Goal: Register for event/course

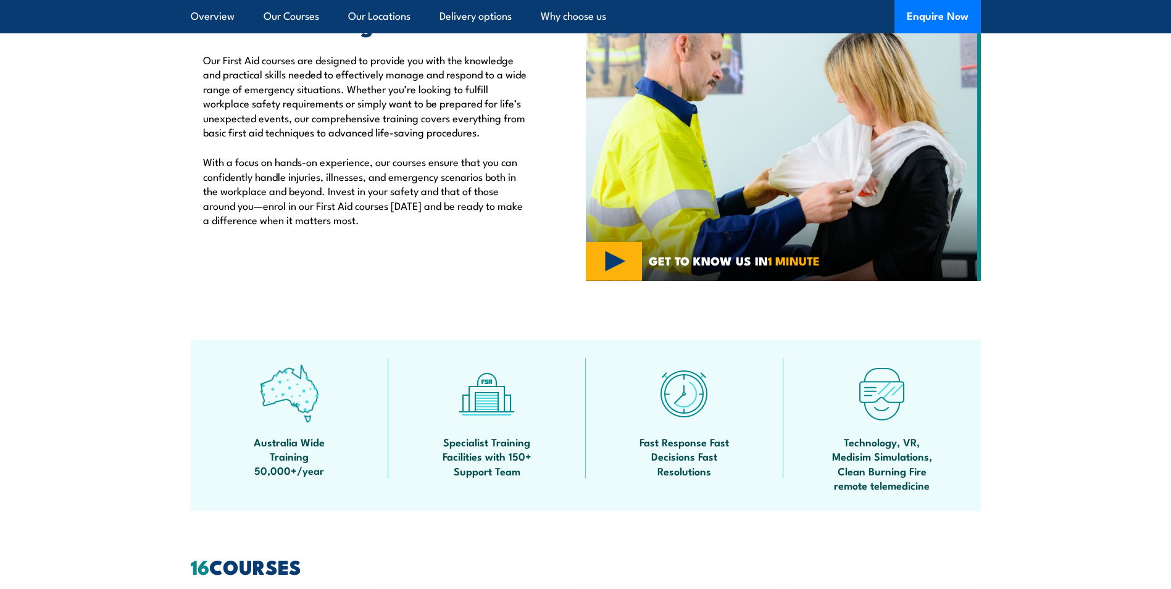
scroll to position [147, 0]
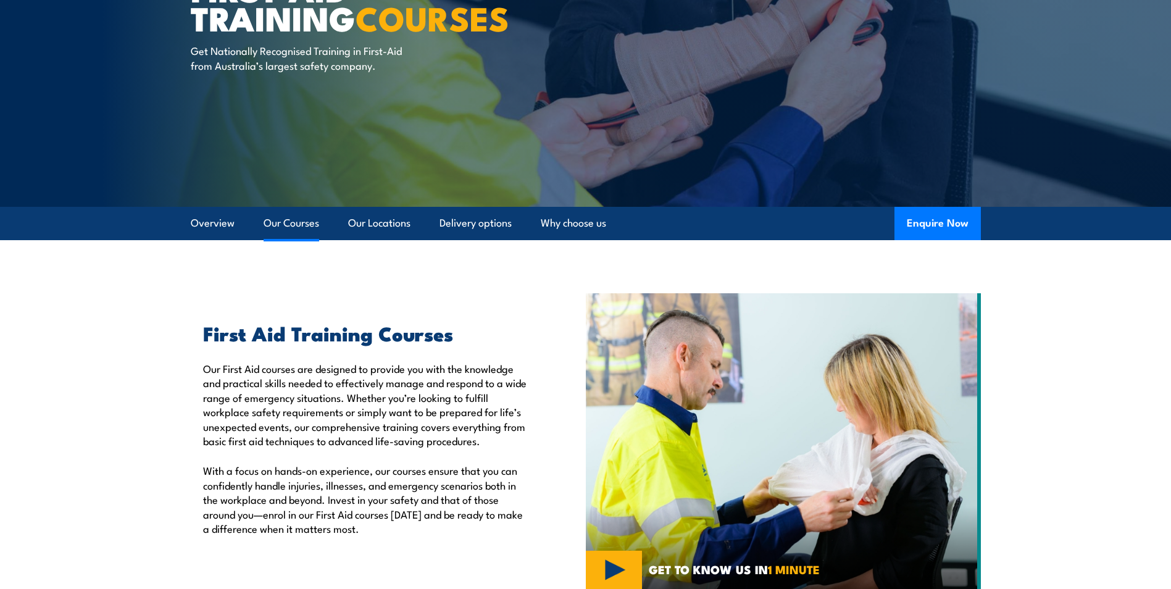
click at [311, 233] on link "Our Courses" at bounding box center [292, 223] width 56 height 33
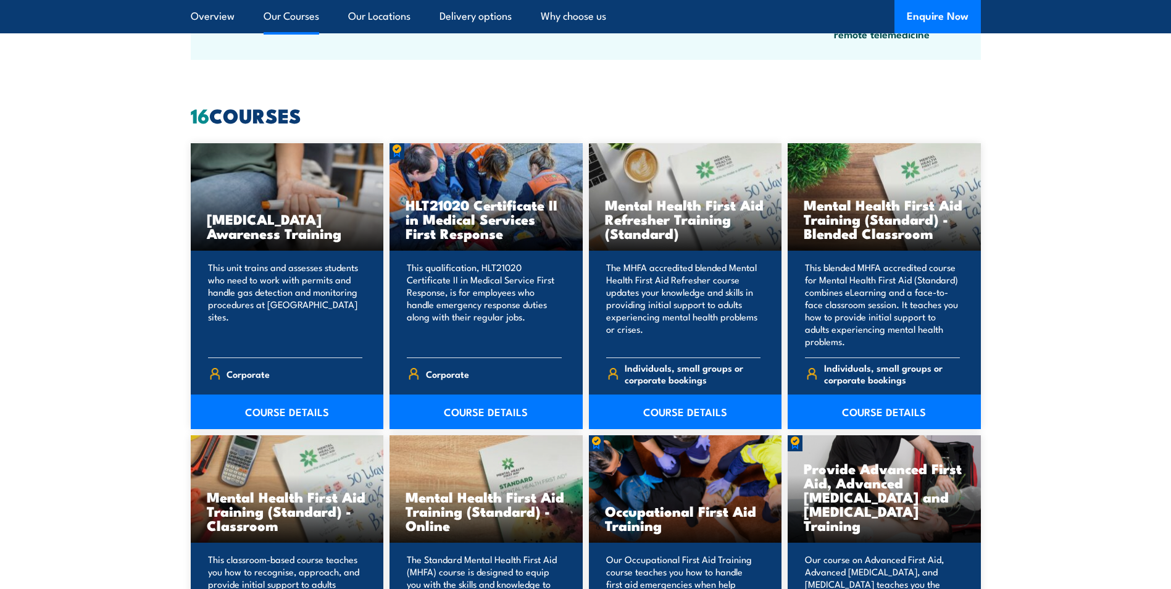
scroll to position [936, 0]
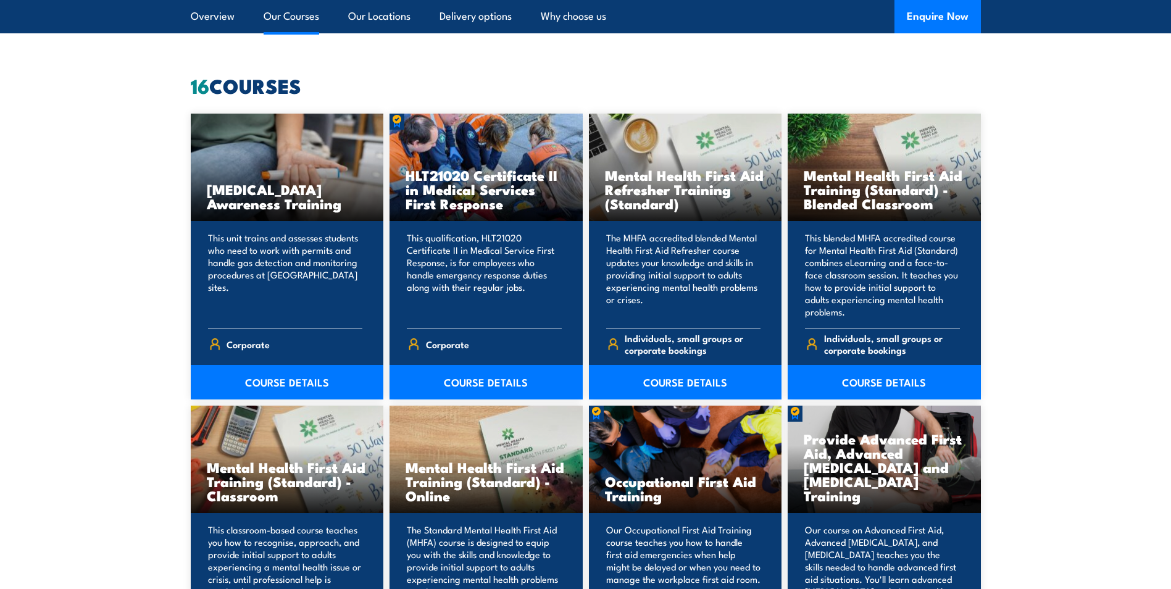
click at [306, 27] on link "Our Courses" at bounding box center [292, 16] width 56 height 33
click at [204, 15] on link "Overview" at bounding box center [213, 16] width 44 height 33
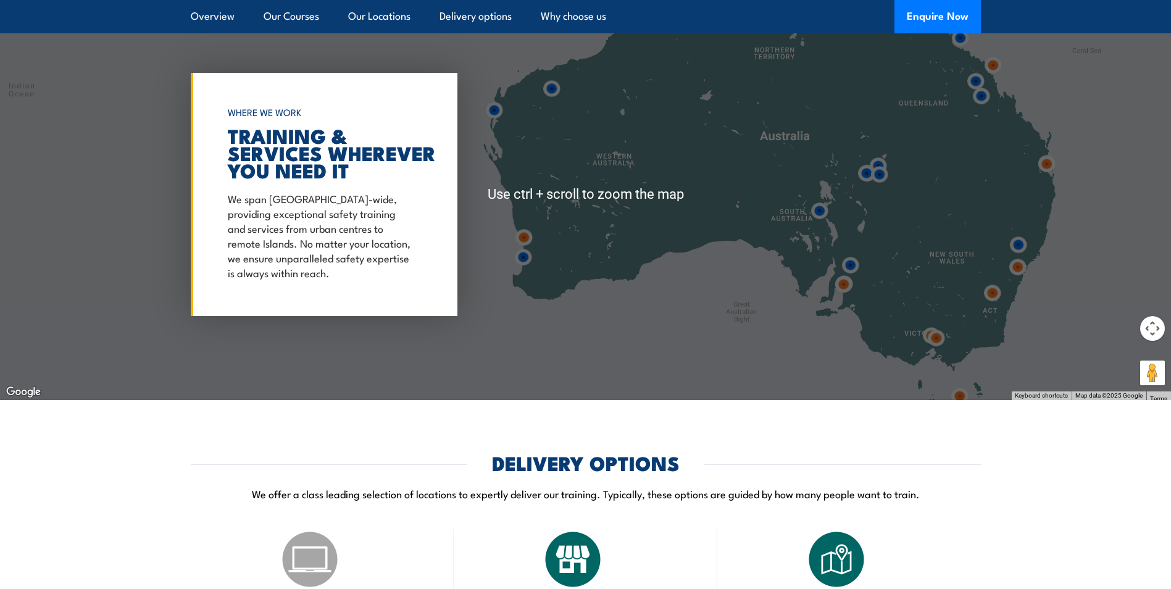
scroll to position [2224, 0]
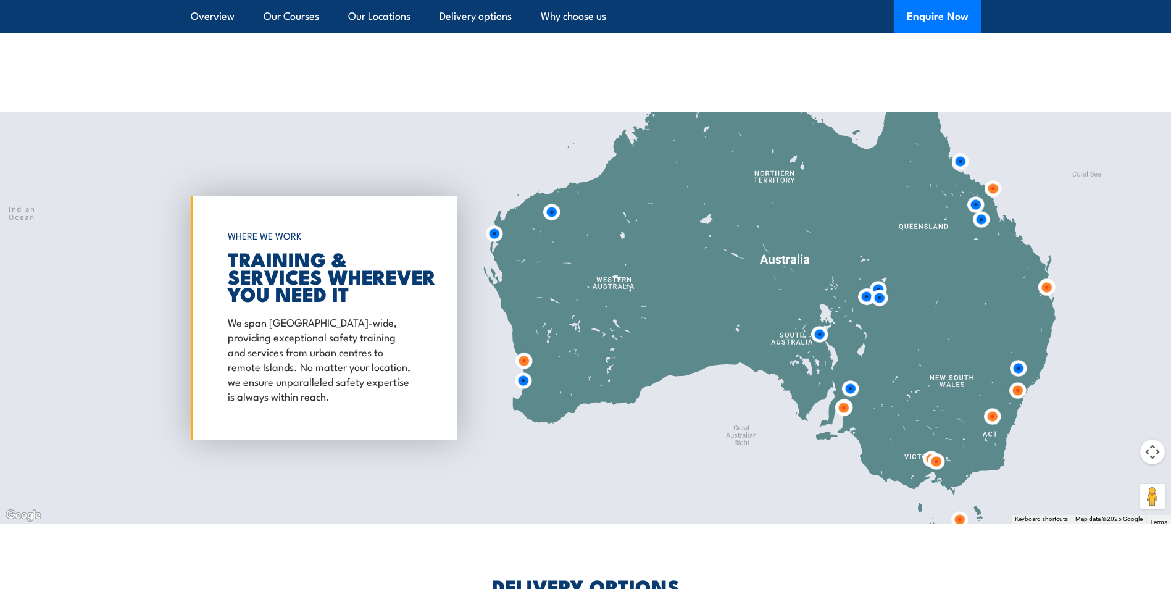
click at [975, 204] on img at bounding box center [975, 204] width 23 height 23
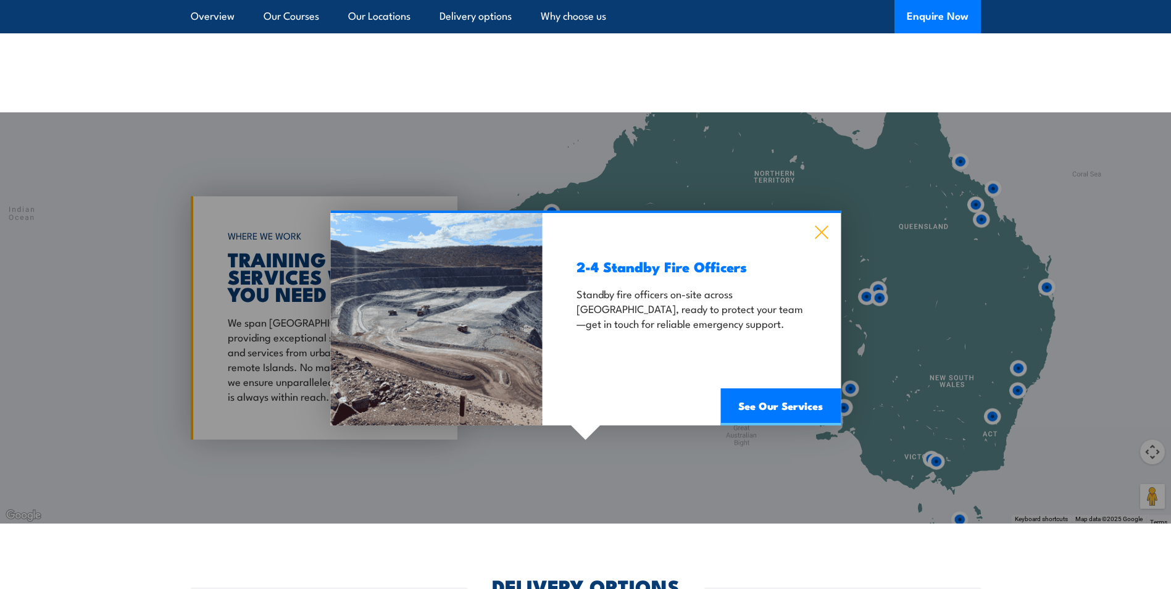
click at [823, 228] on icon at bounding box center [821, 232] width 14 height 14
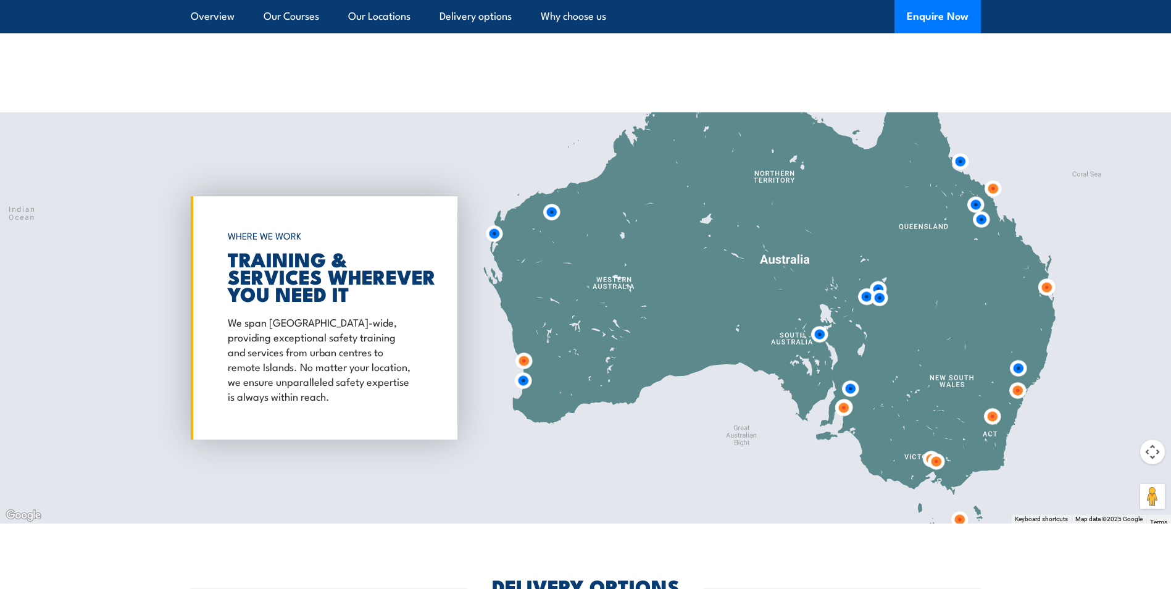
click at [978, 219] on img at bounding box center [981, 219] width 23 height 23
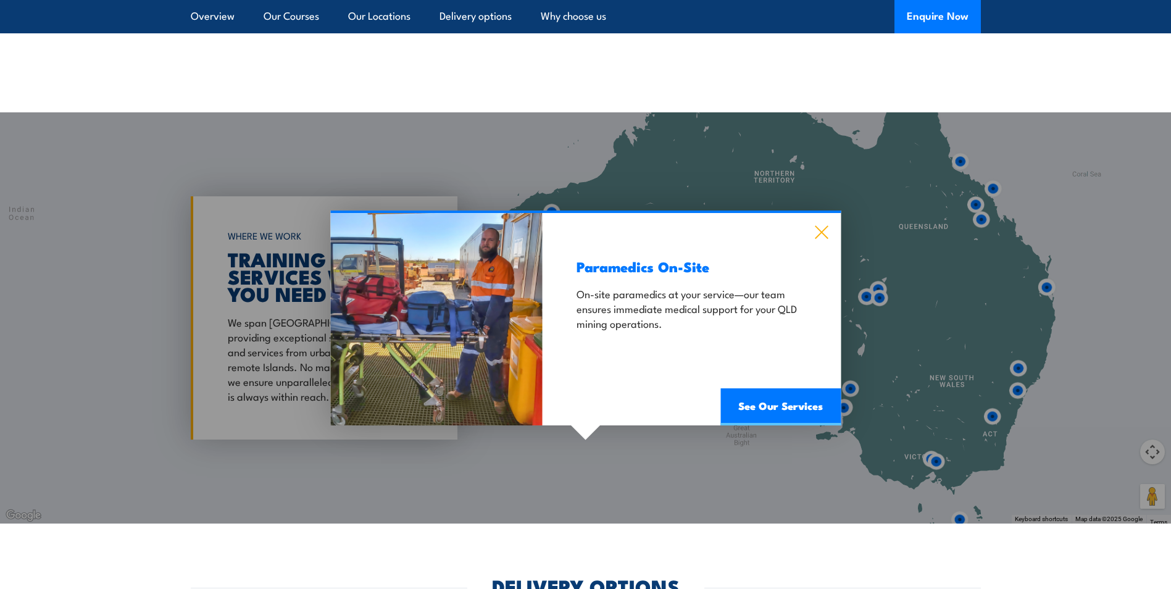
click at [819, 233] on icon at bounding box center [821, 232] width 14 height 14
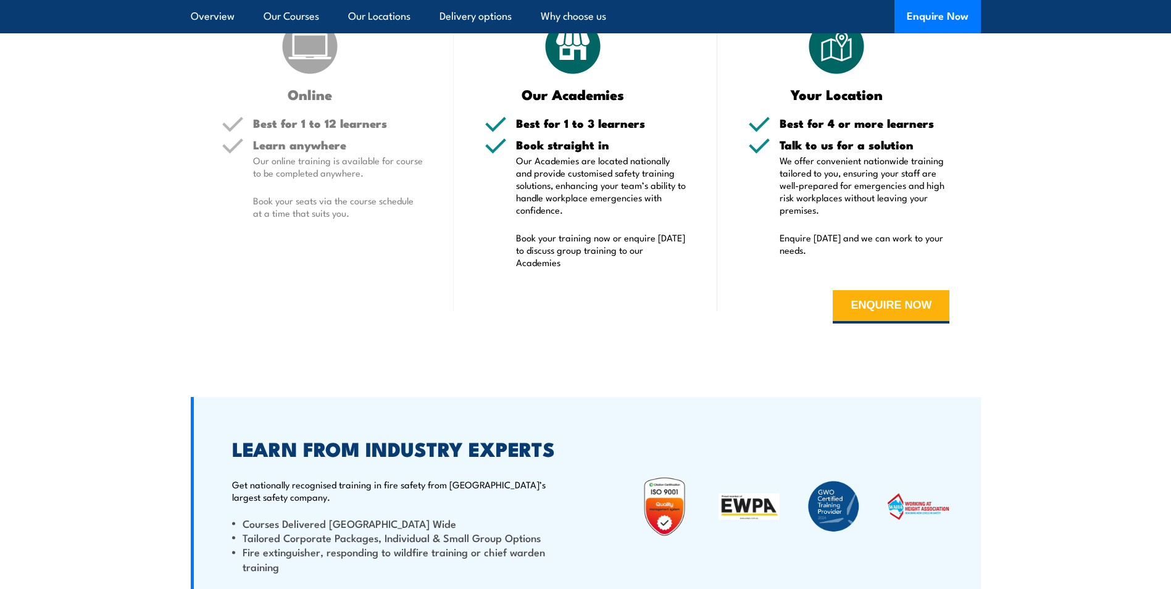
scroll to position [2798, 0]
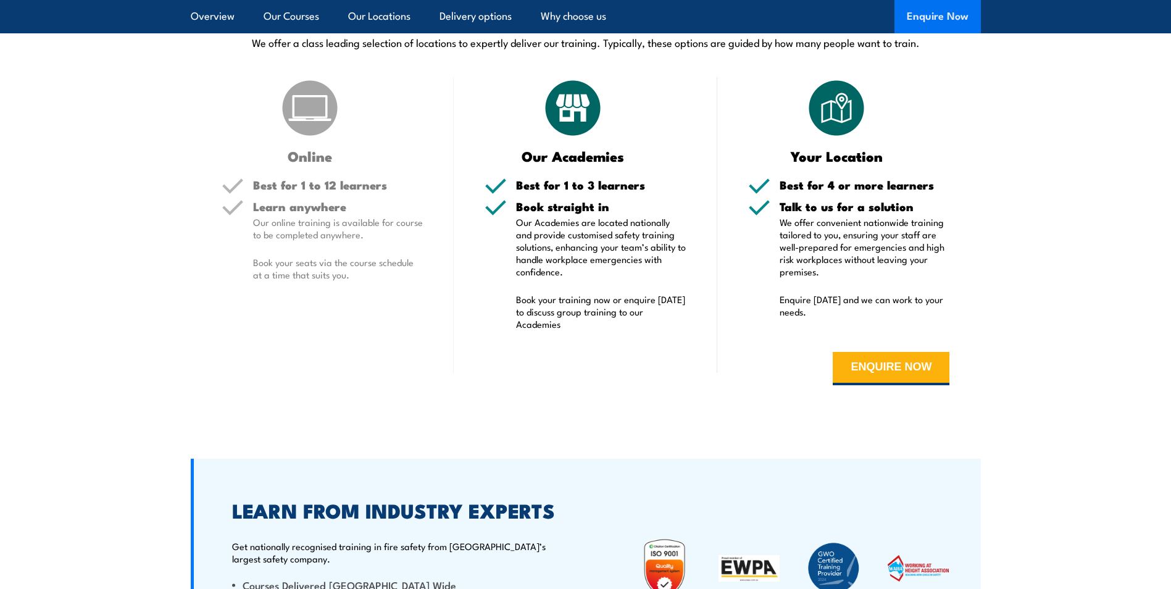
click at [942, 8] on button "Enquire Now" at bounding box center [937, 16] width 86 height 33
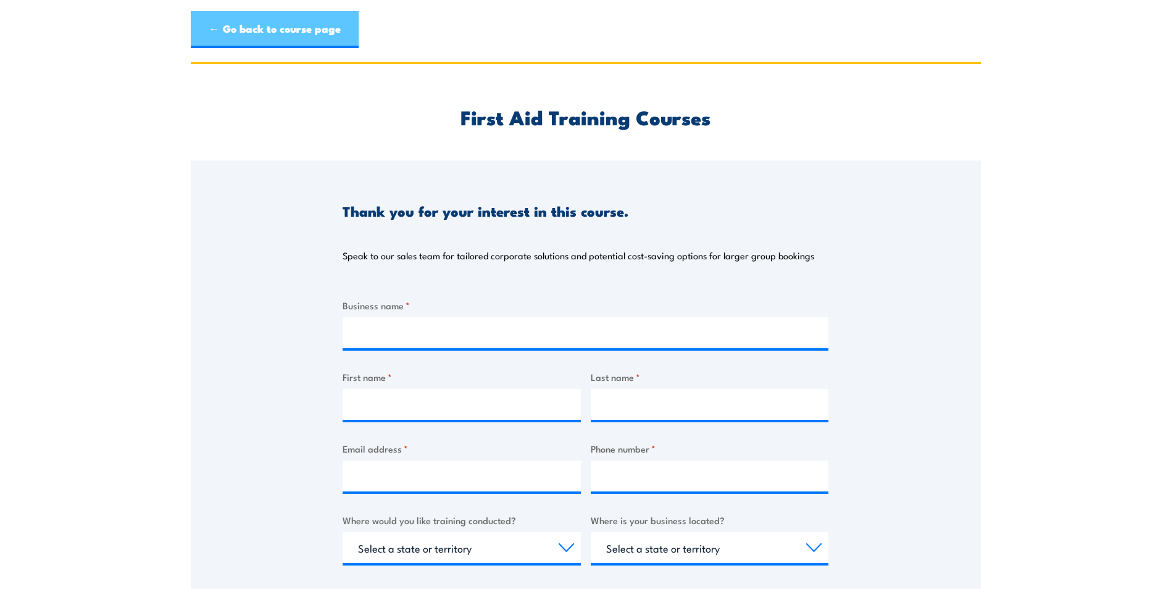
click at [218, 27] on link "← Go back to course page" at bounding box center [275, 29] width 168 height 37
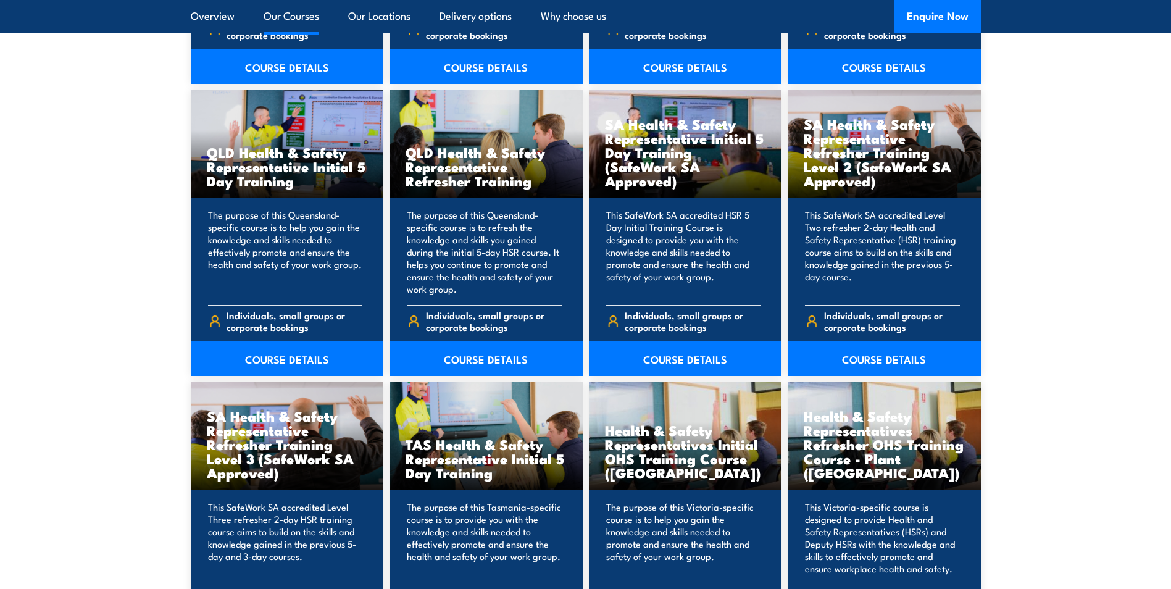
scroll to position [1728, 0]
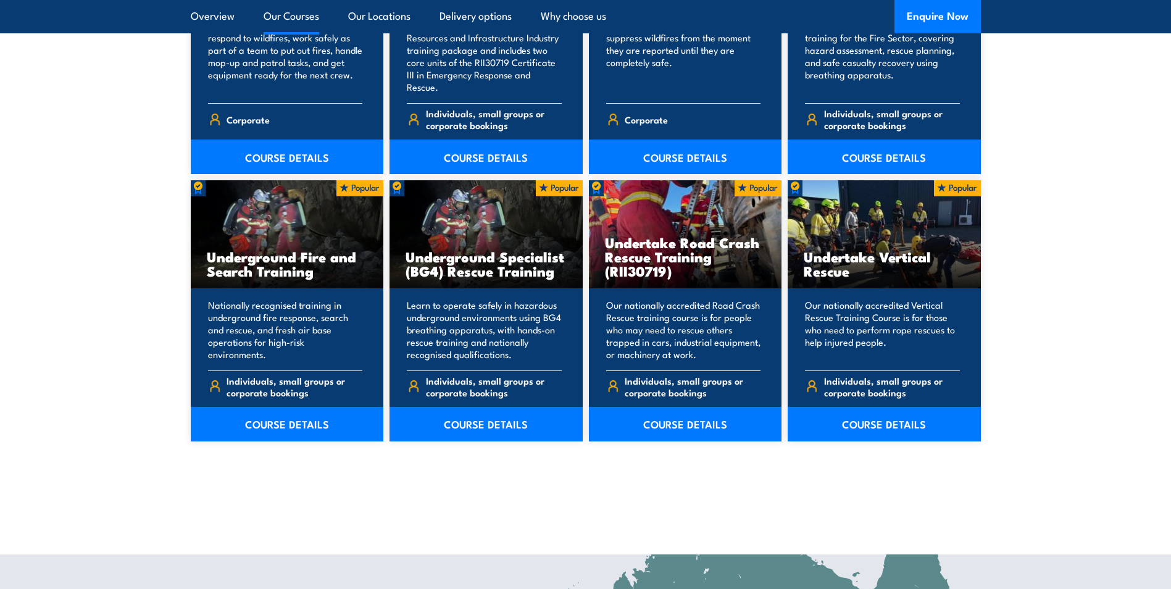
scroll to position [1852, 0]
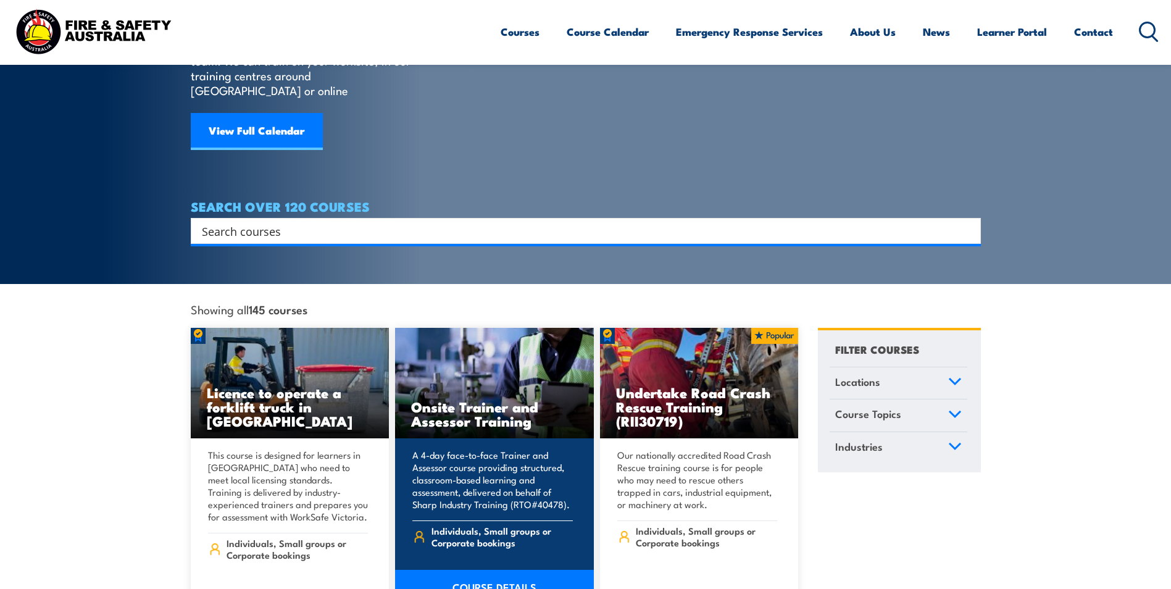
scroll to position [247, 0]
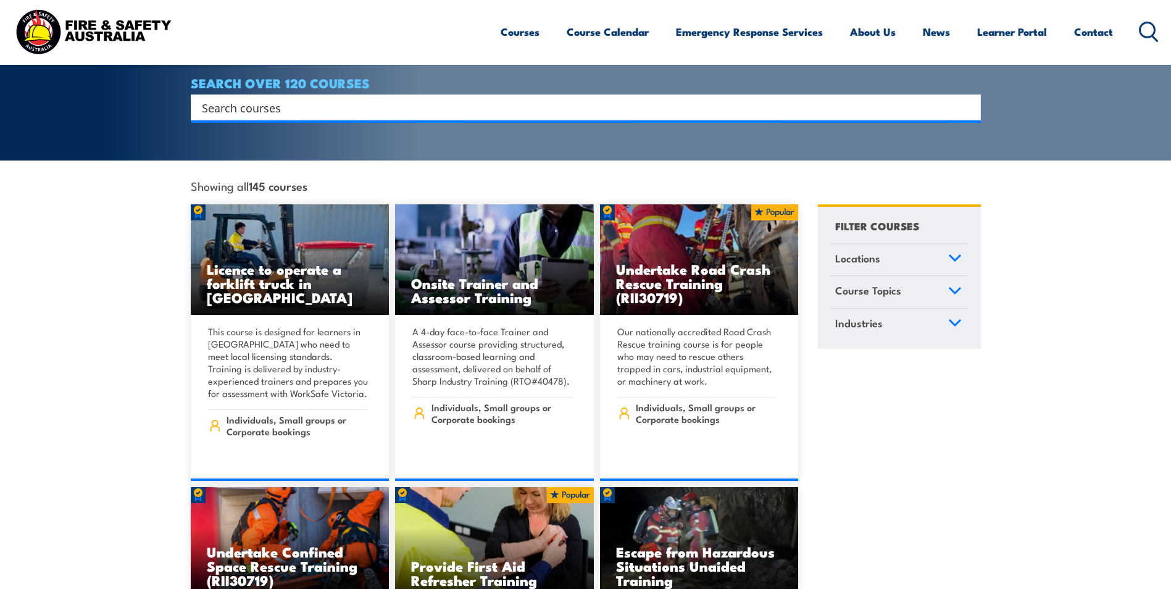
click at [369, 98] on input "Search input" at bounding box center [578, 107] width 752 height 19
paste input "Low Voltage Rescue & CPR (UETTDRRF06B, HLTAID001)"
type input "Low Voltage Rescue & CPR (UETTDRRF06B, HLTAID001)"
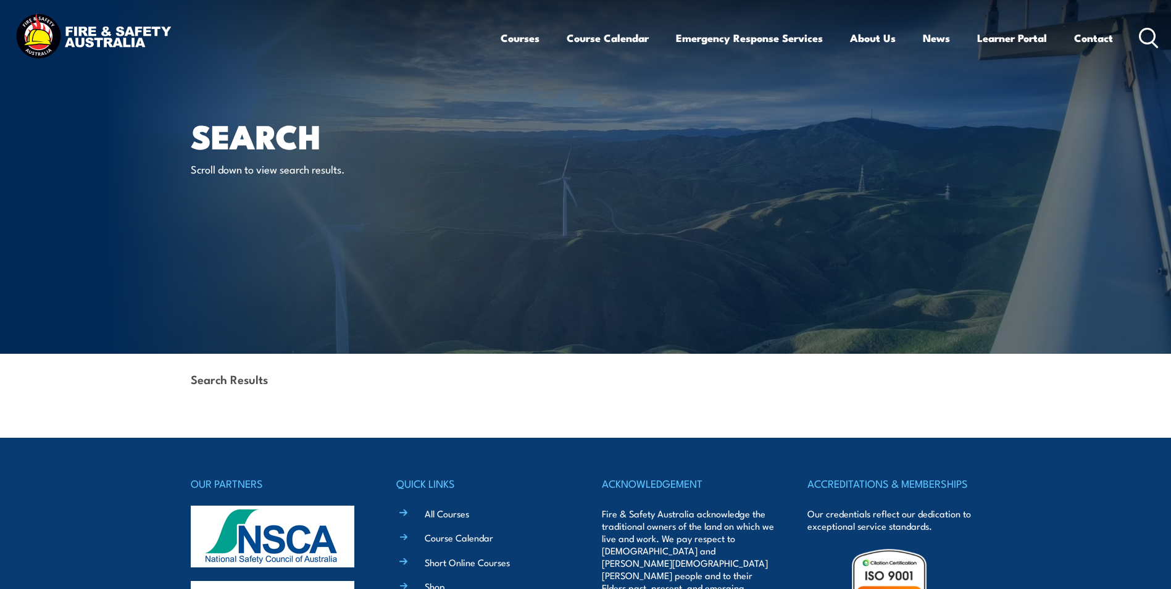
click at [227, 388] on div "Search Results" at bounding box center [586, 380] width 790 height 53
drag, startPoint x: 233, startPoint y: 380, endPoint x: 236, endPoint y: 362, distance: 18.2
click at [233, 380] on strong "Search Results" at bounding box center [229, 378] width 77 height 17
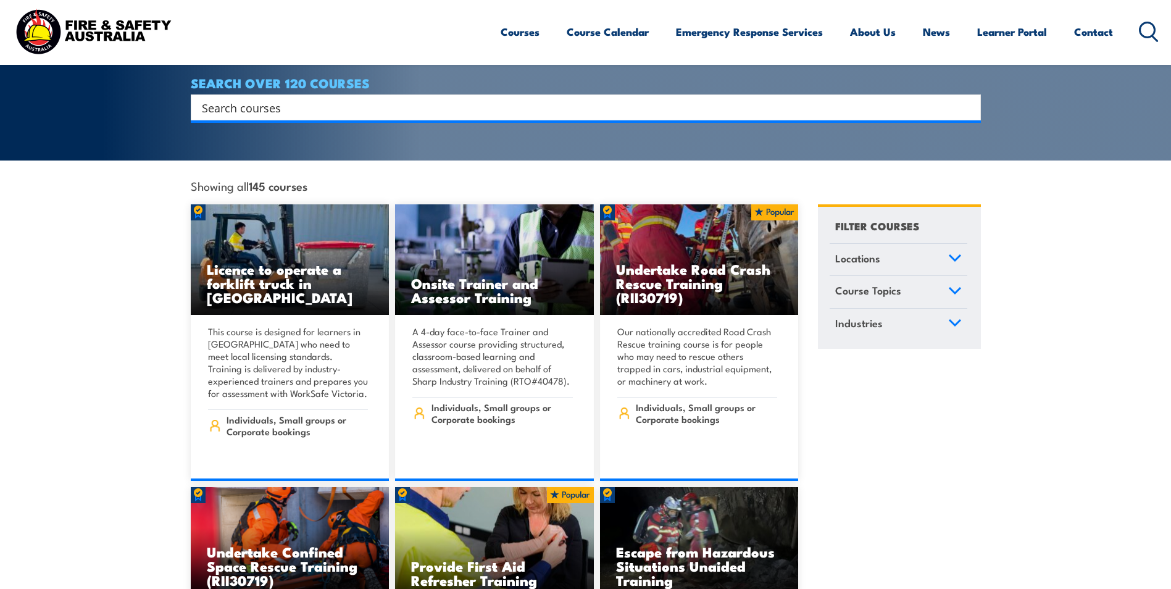
click at [343, 98] on input "Search input" at bounding box center [578, 107] width 752 height 19
paste input "Low Voltage Rescue & CPR (UETTDRRF06B, HLTAID001)"
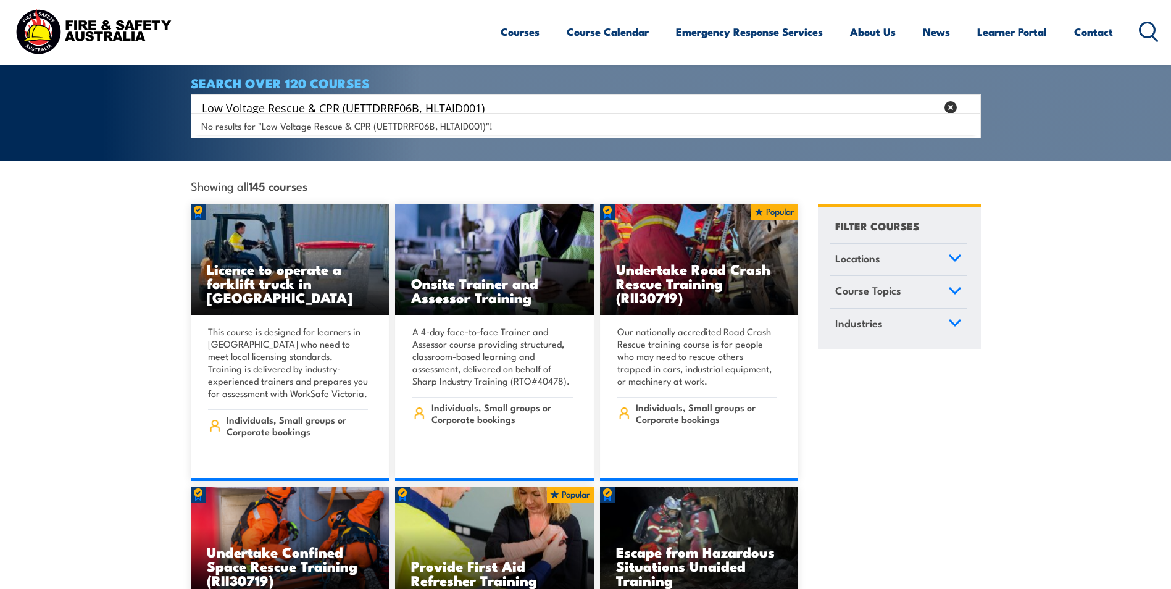
drag, startPoint x: 498, startPoint y: 94, endPoint x: 345, endPoint y: 94, distance: 153.1
click at [345, 98] on input "Low Voltage Rescue & CPR (UETTDRRF06B, HLTAID001)" at bounding box center [569, 107] width 734 height 19
type input "Low Voltage Rescue & CPR"
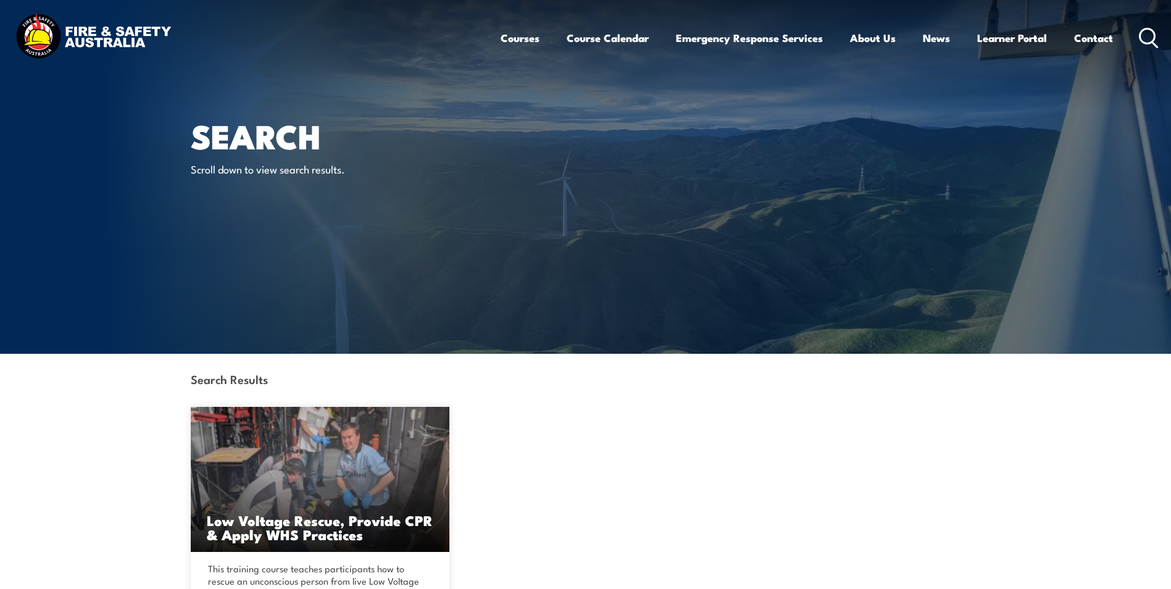
scroll to position [123, 0]
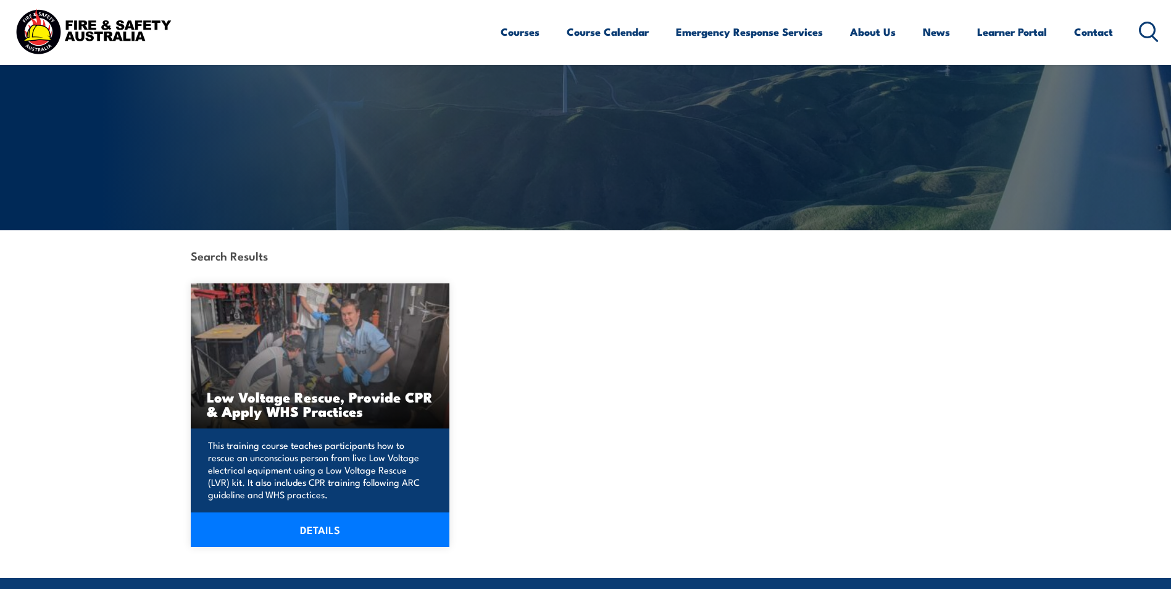
click at [353, 373] on img at bounding box center [320, 355] width 259 height 145
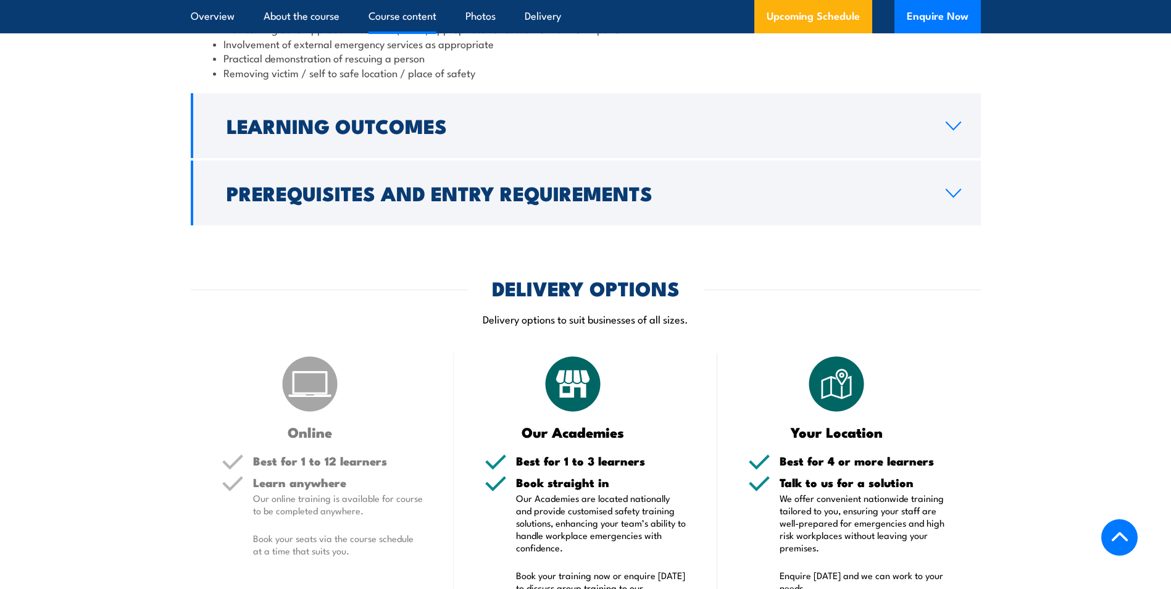
scroll to position [1543, 0]
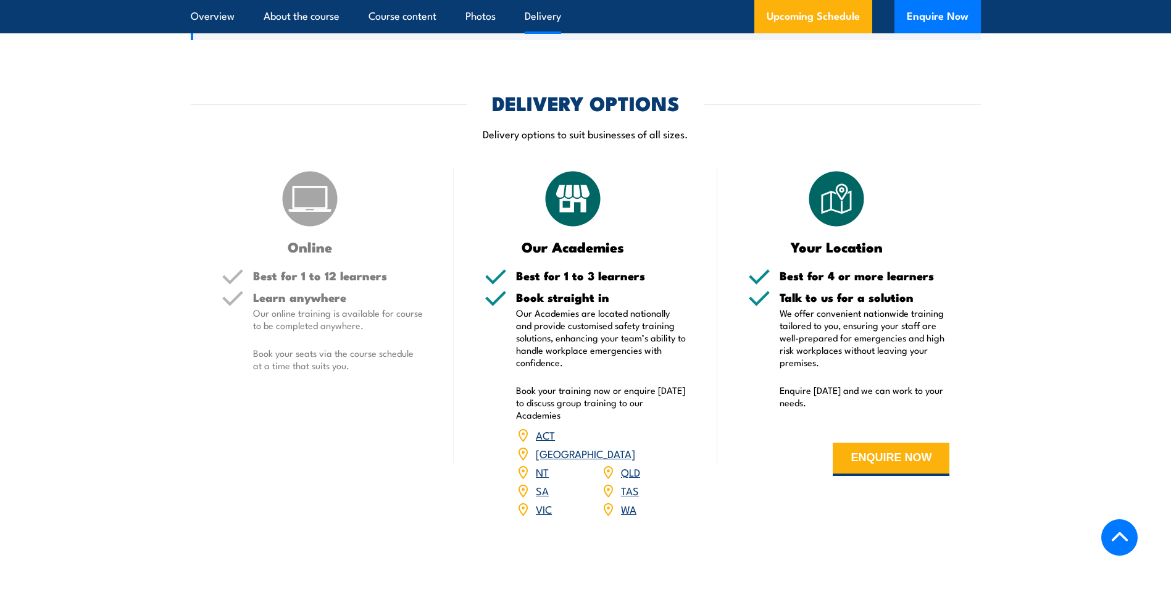
click at [518, 111] on h2 "DELIVERY OPTIONS" at bounding box center [586, 102] width 188 height 17
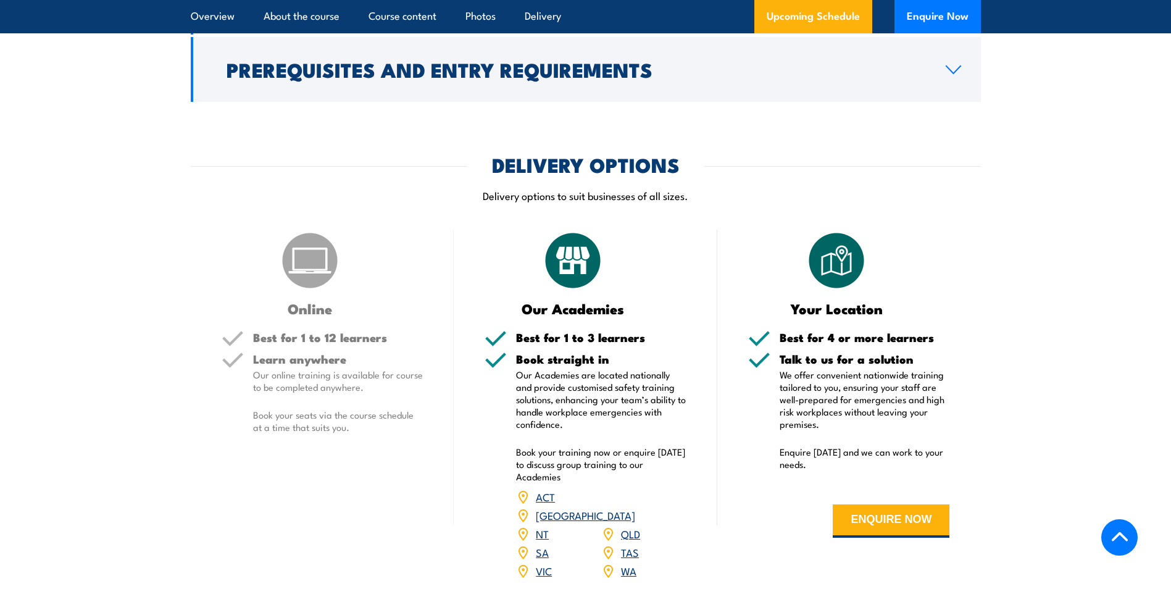
click at [503, 138] on div "COURSES > Electricity Supply Industry (ESI) Training Low Voltage Rescue, Provid…" at bounding box center [585, 167] width 1171 height 3421
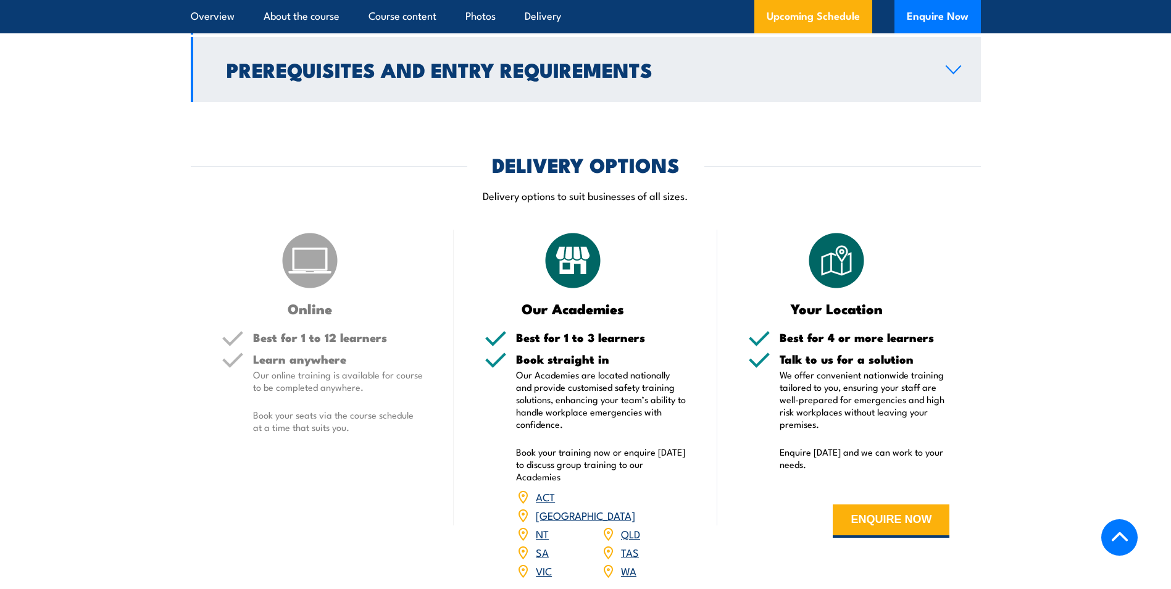
click at [503, 102] on link "Prerequisites and Entry Requirements" at bounding box center [586, 69] width 790 height 65
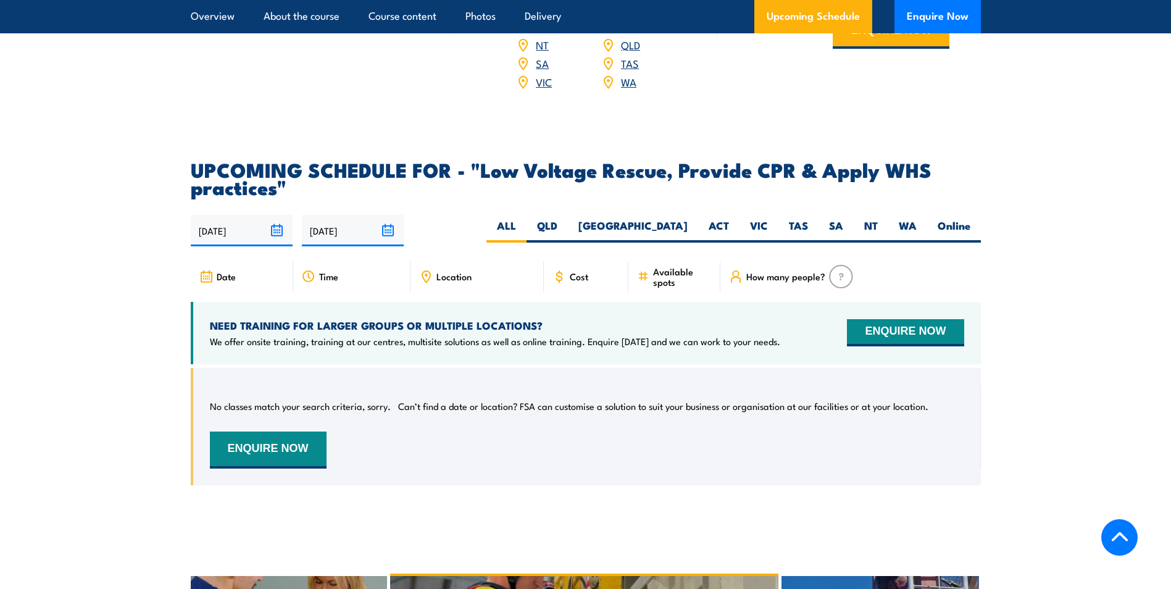
scroll to position [2059, 0]
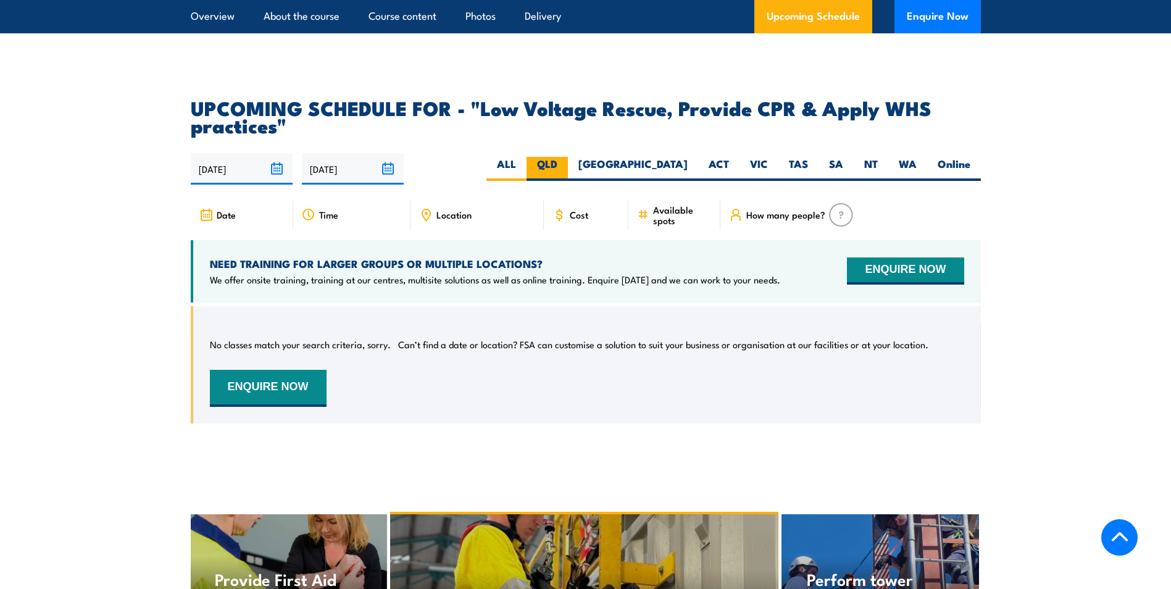
click at [568, 181] on label "QLD" at bounding box center [546, 169] width 41 height 24
click at [565, 165] on input "QLD" at bounding box center [561, 161] width 8 height 8
radio input "true"
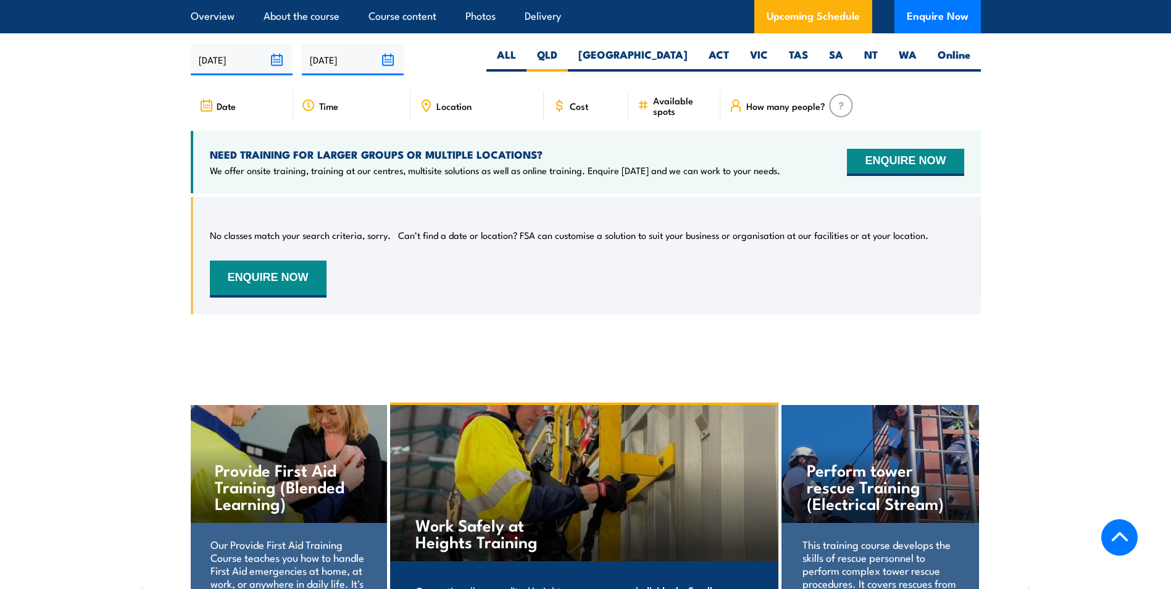
scroll to position [2079, 0]
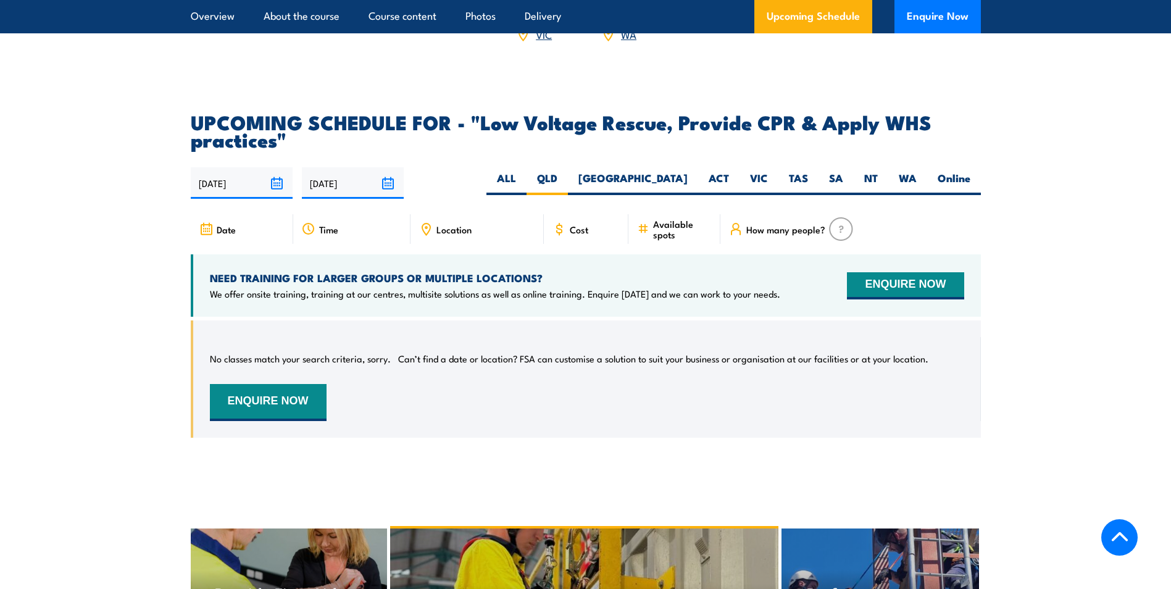
click at [787, 235] on span "How many people?" at bounding box center [785, 229] width 79 height 10
click at [733, 229] on icon at bounding box center [736, 226] width 6 height 6
click at [320, 234] on span "Time" at bounding box center [328, 229] width 19 height 10
click at [436, 235] on span "Location" at bounding box center [453, 229] width 35 height 10
click at [572, 235] on span "Cost" at bounding box center [579, 229] width 19 height 10
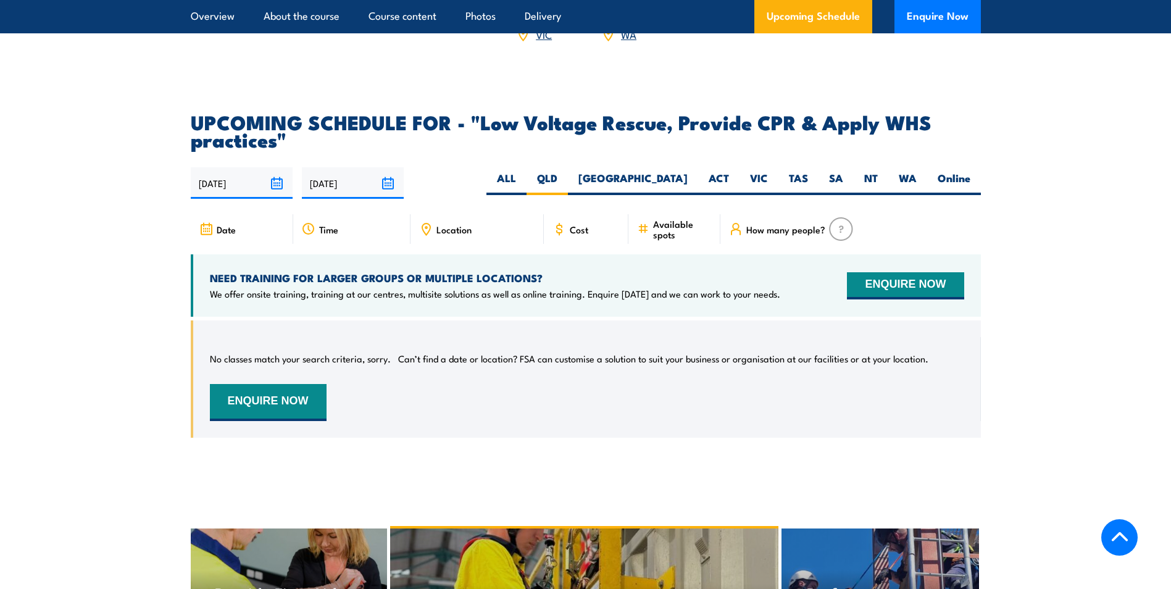
click at [699, 239] on span "Available spots" at bounding box center [682, 228] width 59 height 21
click at [680, 239] on span "Available spots" at bounding box center [682, 228] width 59 height 21
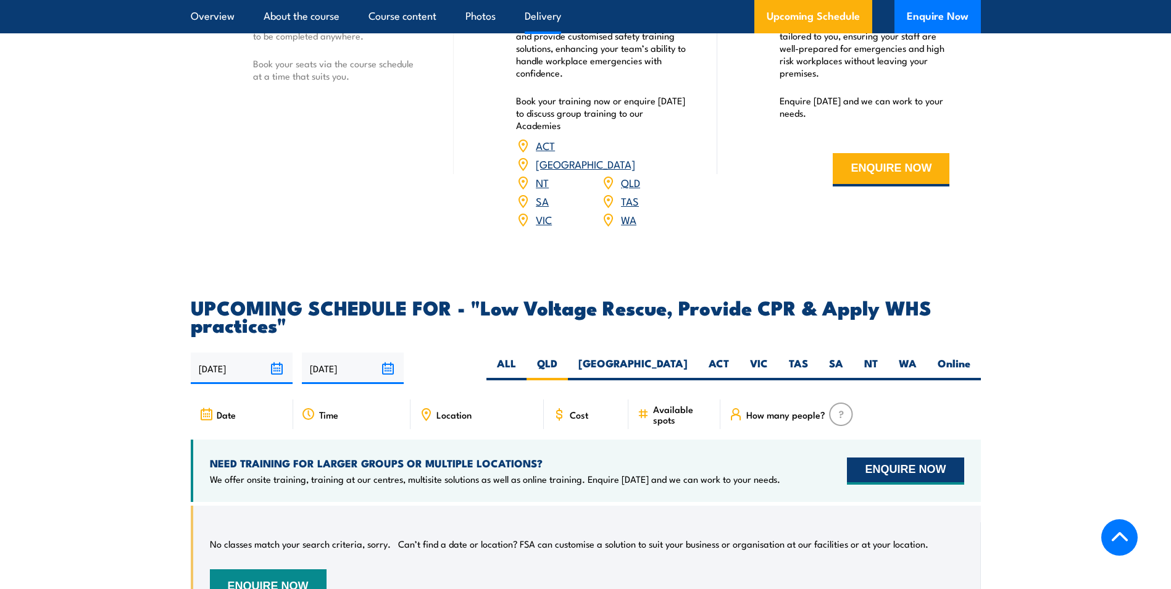
click at [883, 469] on button "ENQUIRE NOW" at bounding box center [905, 470] width 117 height 27
